Goal: Task Accomplishment & Management: Manage account settings

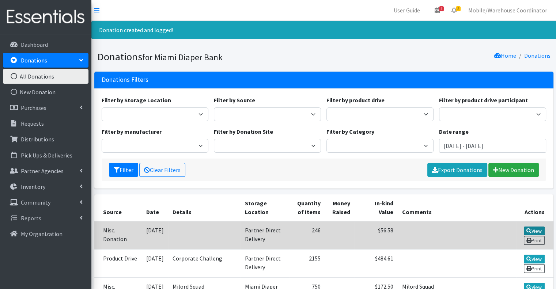
click at [532, 231] on link "View" at bounding box center [534, 231] width 21 height 9
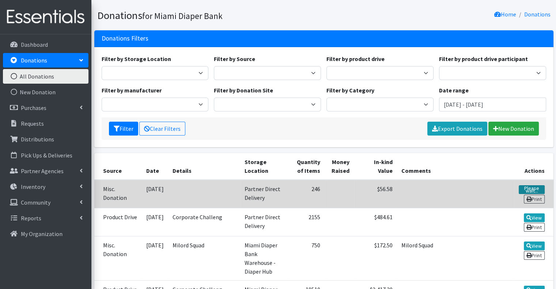
scroll to position [73, 0]
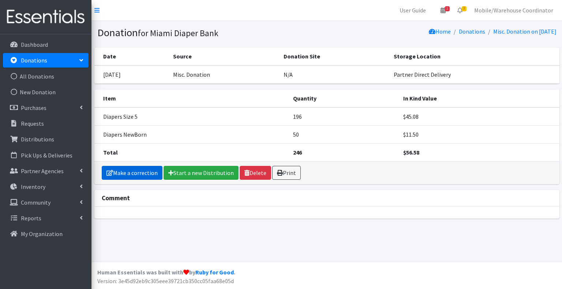
click at [146, 173] on link "Make a correction" at bounding box center [132, 173] width 61 height 14
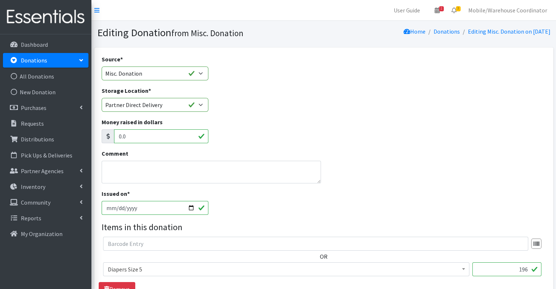
click at [186, 211] on input "[DATE]" at bounding box center [155, 208] width 107 height 14
click at [190, 210] on input "[DATE]" at bounding box center [155, 208] width 107 height 14
type input "[DATE]"
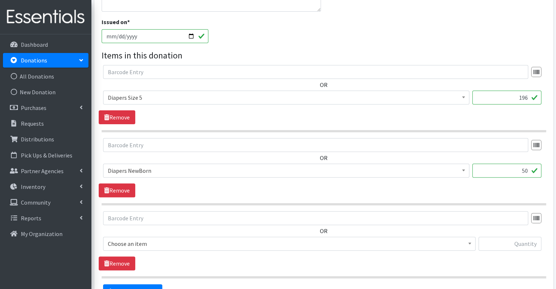
scroll to position [219, 0]
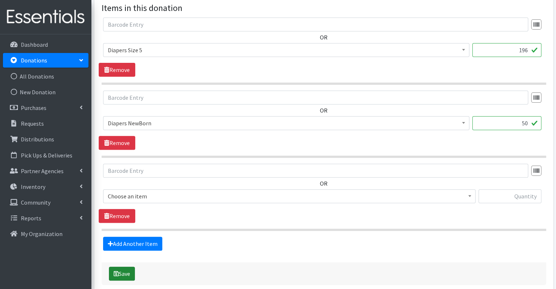
click at [124, 270] on button "Save" at bounding box center [122, 274] width 26 height 14
